Goal: Task Accomplishment & Management: Manage account settings

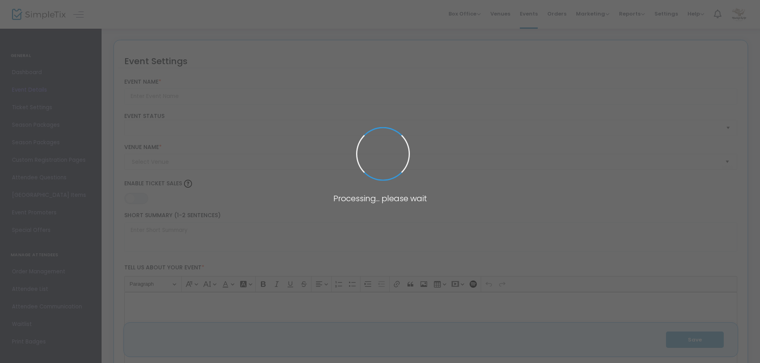
type input "Spring Allocation Pick Up Event 2025"
type textarea "Your Spring Wine Allocation is Ready for Pickup!Join us here at the vineyard al…"
type input "Buy Tickets"
type input "Mindego Ridge Estate Vineyard"
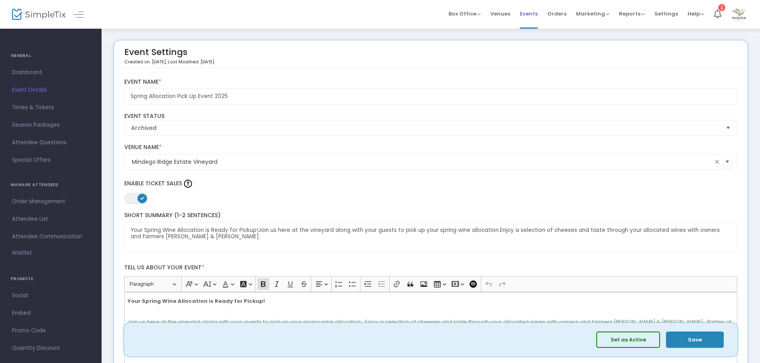
click at [530, 14] on span "Events" at bounding box center [529, 14] width 18 height 20
